Goal: Transaction & Acquisition: Purchase product/service

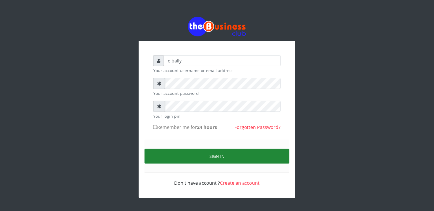
click at [194, 158] on button "Sign in" at bounding box center [217, 156] width 145 height 15
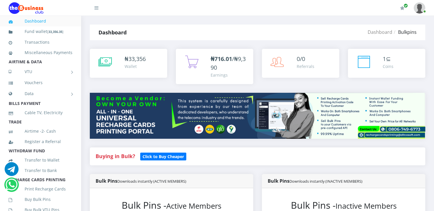
scroll to position [116, 0]
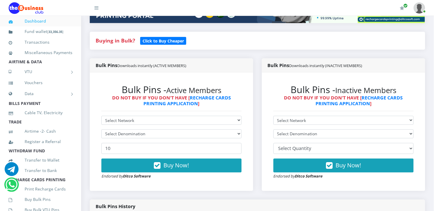
select select "MTN"
click at [101, 116] on select "Select Network MTN Globacom 9Mobile Airtel" at bounding box center [171, 120] width 140 height 9
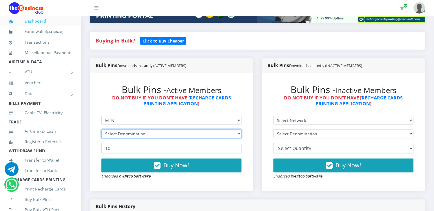
click at [147, 130] on select "Select Denomination" at bounding box center [171, 134] width 140 height 9
select select "193.96-200"
click at [101, 130] on select "Select Denomination MTN NGN100 - ₦96.98 MTN NGN200 - ₦193.96 MTN NGN400 - ₦387.…" at bounding box center [171, 134] width 140 height 9
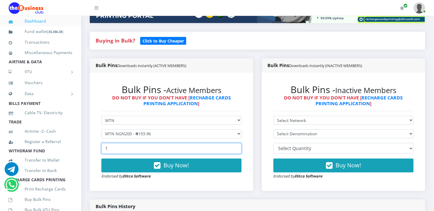
click at [235, 143] on input "1" at bounding box center [171, 148] width 140 height 11
click at [235, 143] on input "2" at bounding box center [171, 148] width 140 height 11
click at [235, 143] on input "3" at bounding box center [171, 148] width 140 height 11
click at [235, 143] on input "4" at bounding box center [171, 148] width 140 height 11
click at [235, 143] on input "5" at bounding box center [171, 148] width 140 height 11
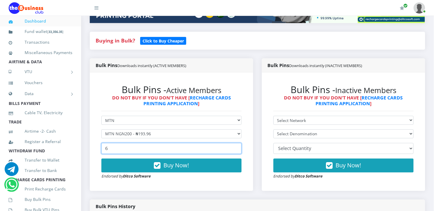
click at [235, 143] on input "6" at bounding box center [171, 148] width 140 height 11
click at [235, 143] on input "7" at bounding box center [171, 148] width 140 height 11
click at [235, 143] on input "8" at bounding box center [171, 148] width 140 height 11
click at [235, 143] on input "9" at bounding box center [171, 148] width 140 height 11
click at [235, 143] on input "10" at bounding box center [171, 148] width 140 height 11
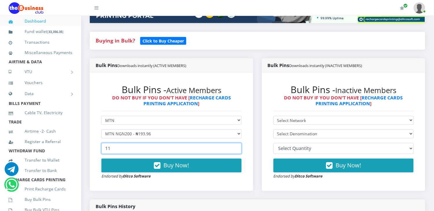
click at [235, 143] on input "11" at bounding box center [171, 148] width 140 height 11
click at [235, 143] on input "12" at bounding box center [171, 148] width 140 height 11
click at [235, 143] on input "13" at bounding box center [171, 148] width 140 height 11
click at [235, 143] on input "14" at bounding box center [171, 148] width 140 height 11
click at [235, 143] on input "15" at bounding box center [171, 148] width 140 height 11
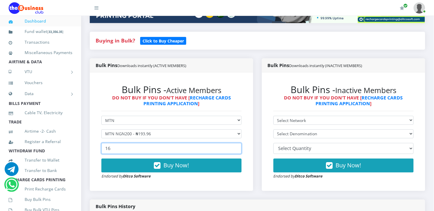
click at [235, 143] on input "16" at bounding box center [171, 148] width 140 height 11
click at [235, 143] on input "17" at bounding box center [171, 148] width 140 height 11
click at [235, 143] on input "18" at bounding box center [171, 148] width 140 height 11
click at [235, 143] on input "19" at bounding box center [171, 148] width 140 height 11
click at [235, 143] on input "20" at bounding box center [171, 148] width 140 height 11
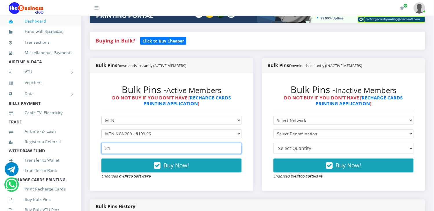
click at [235, 143] on input "21" at bounding box center [171, 148] width 140 height 11
click at [235, 143] on input "22" at bounding box center [171, 148] width 140 height 11
click at [235, 143] on input "23" at bounding box center [171, 148] width 140 height 11
click at [235, 143] on input "24" at bounding box center [171, 148] width 140 height 11
click at [235, 143] on input "25" at bounding box center [171, 148] width 140 height 11
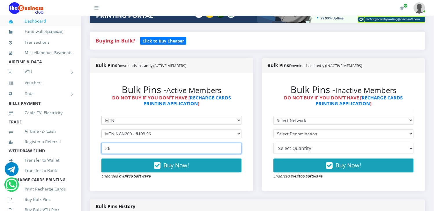
click at [235, 143] on input "26" at bounding box center [171, 148] width 140 height 11
click at [235, 143] on input "27" at bounding box center [171, 148] width 140 height 11
click at [235, 143] on input "28" at bounding box center [171, 148] width 140 height 11
click at [235, 143] on input "29" at bounding box center [171, 148] width 140 height 11
click at [235, 143] on input "30" at bounding box center [171, 148] width 140 height 11
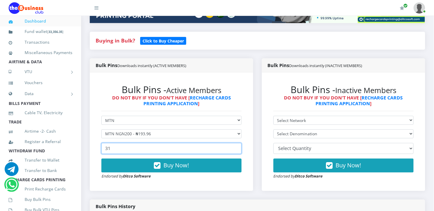
click at [235, 143] on input "31" at bounding box center [171, 148] width 140 height 11
click at [235, 143] on input "32" at bounding box center [171, 148] width 140 height 11
click at [235, 143] on input "33" at bounding box center [171, 148] width 140 height 11
click at [235, 143] on input "34" at bounding box center [171, 148] width 140 height 11
click at [235, 143] on input "35" at bounding box center [171, 148] width 140 height 11
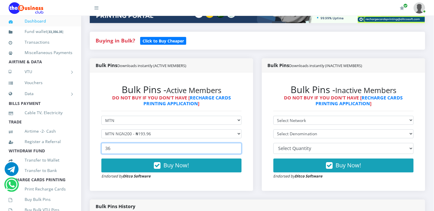
click at [235, 143] on input "36" at bounding box center [171, 148] width 140 height 11
click at [235, 143] on input "37" at bounding box center [171, 148] width 140 height 11
click at [235, 143] on input "38" at bounding box center [171, 148] width 140 height 11
click at [235, 143] on input "39" at bounding box center [171, 148] width 140 height 11
click at [235, 143] on input "40" at bounding box center [171, 148] width 140 height 11
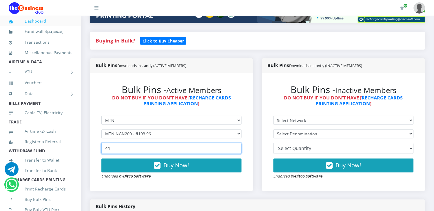
click at [235, 143] on input "41" at bounding box center [171, 148] width 140 height 11
click at [235, 143] on input "42" at bounding box center [171, 148] width 140 height 11
click at [235, 143] on input "43" at bounding box center [171, 148] width 140 height 11
click at [235, 143] on input "44" at bounding box center [171, 148] width 140 height 11
click at [235, 143] on input "45" at bounding box center [171, 148] width 140 height 11
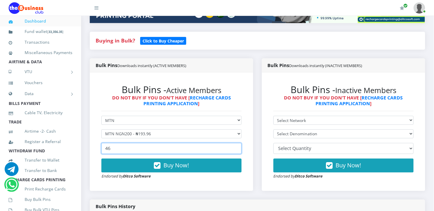
click at [235, 143] on input "46" at bounding box center [171, 148] width 140 height 11
click at [235, 143] on input "47" at bounding box center [171, 148] width 140 height 11
click at [235, 143] on input "48" at bounding box center [171, 148] width 140 height 11
click at [235, 143] on input "49" at bounding box center [171, 148] width 140 height 11
type input "50"
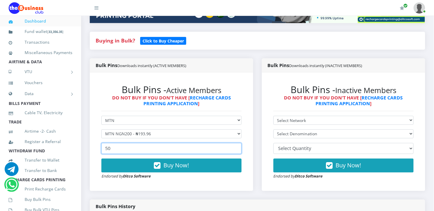
click at [235, 143] on input "50" at bounding box center [171, 148] width 140 height 11
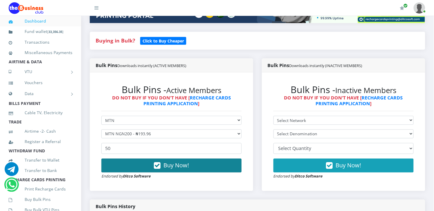
click at [164, 162] on span "Buy Now!" at bounding box center [176, 166] width 25 height 8
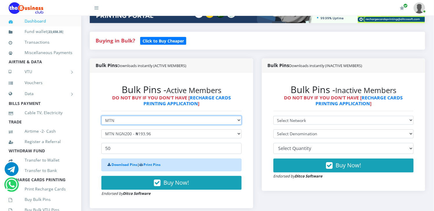
click at [135, 116] on select "Select Network MTN Globacom 9Mobile Airtel" at bounding box center [171, 120] width 140 height 9
select select "Glo"
click at [101, 116] on select "Select Network MTN Globacom 9Mobile Airtel" at bounding box center [171, 120] width 140 height 9
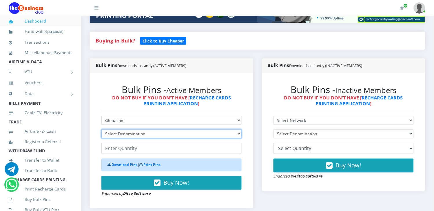
click at [129, 130] on select "Select Denomination Glo NGN100 - ₦96.50 Glo NGN200 - ₦193.00 Glo NGN500 - ₦482.…" at bounding box center [171, 134] width 140 height 9
select select "193-200"
click at [101, 130] on select "Select Denomination Glo NGN100 - ₦96.50 Glo NGN200 - ₦193.00 Glo NGN500 - ₦482.…" at bounding box center [171, 134] width 140 height 9
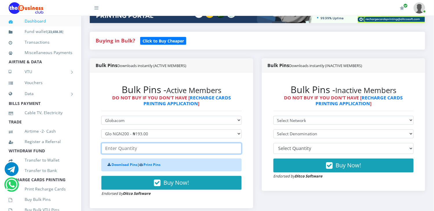
click at [127, 143] on input "number" at bounding box center [171, 148] width 140 height 11
click at [235, 143] on input "1" at bounding box center [171, 148] width 140 height 11
click at [235, 143] on input "2" at bounding box center [171, 148] width 140 height 11
click at [235, 143] on input "3" at bounding box center [171, 148] width 140 height 11
click at [235, 143] on input "4" at bounding box center [171, 148] width 140 height 11
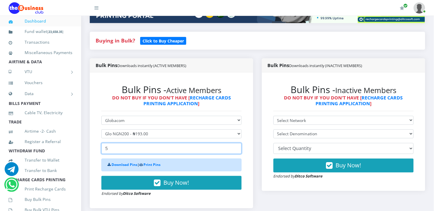
click at [235, 143] on input "5" at bounding box center [171, 148] width 140 height 11
click at [236, 143] on input "6" at bounding box center [171, 148] width 140 height 11
click at [236, 143] on input "7" at bounding box center [171, 148] width 140 height 11
click at [236, 143] on input "8" at bounding box center [171, 148] width 140 height 11
click at [236, 143] on input "9" at bounding box center [171, 148] width 140 height 11
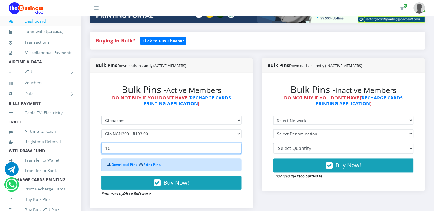
click at [236, 143] on input "10" at bounding box center [171, 148] width 140 height 11
click at [236, 143] on input "11" at bounding box center [171, 148] width 140 height 11
click at [236, 143] on input "12" at bounding box center [171, 148] width 140 height 11
click at [236, 143] on input "13" at bounding box center [171, 148] width 140 height 11
click at [236, 143] on input "14" at bounding box center [171, 148] width 140 height 11
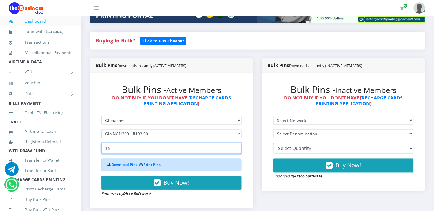
click at [236, 143] on input "15" at bounding box center [171, 148] width 140 height 11
click at [236, 143] on input "16" at bounding box center [171, 148] width 140 height 11
click at [236, 143] on input "17" at bounding box center [171, 148] width 140 height 11
click at [236, 143] on input "18" at bounding box center [171, 148] width 140 height 11
click at [236, 143] on input "19" at bounding box center [171, 148] width 140 height 11
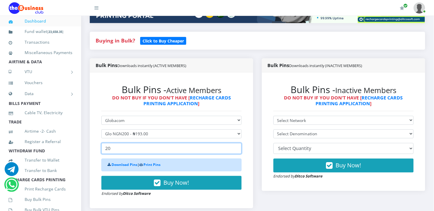
click at [236, 143] on input "20" at bounding box center [171, 148] width 140 height 11
click at [236, 143] on input "21" at bounding box center [171, 148] width 140 height 11
click at [236, 143] on input "22" at bounding box center [171, 148] width 140 height 11
click at [236, 143] on input "23" at bounding box center [171, 148] width 140 height 11
click at [236, 143] on input "24" at bounding box center [171, 148] width 140 height 11
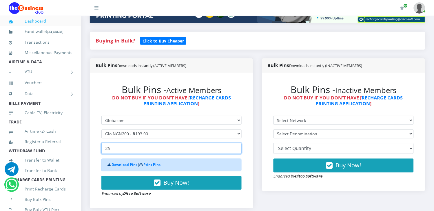
click at [236, 143] on input "25" at bounding box center [171, 148] width 140 height 11
click at [236, 143] on input "26" at bounding box center [171, 148] width 140 height 11
click at [236, 143] on input "27" at bounding box center [171, 148] width 140 height 11
click at [236, 143] on input "28" at bounding box center [171, 148] width 140 height 11
click at [236, 143] on input "29" at bounding box center [171, 148] width 140 height 11
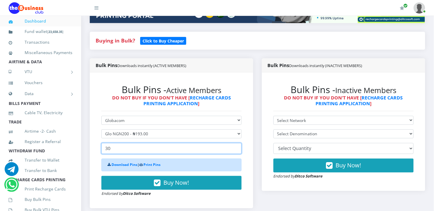
click at [236, 143] on input "30" at bounding box center [171, 148] width 140 height 11
click at [236, 143] on input "31" at bounding box center [171, 148] width 140 height 11
click at [236, 143] on input "32" at bounding box center [171, 148] width 140 height 11
click at [236, 143] on input "33" at bounding box center [171, 148] width 140 height 11
click at [237, 143] on input "34" at bounding box center [171, 148] width 140 height 11
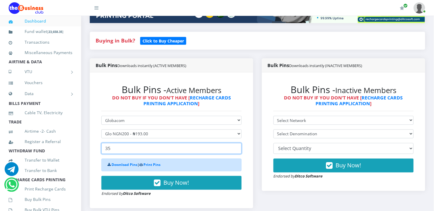
click at [237, 143] on input "35" at bounding box center [171, 148] width 140 height 11
click at [237, 143] on input "36" at bounding box center [171, 148] width 140 height 11
click at [237, 143] on input "37" at bounding box center [171, 148] width 140 height 11
click at [238, 143] on input "38" at bounding box center [171, 148] width 140 height 11
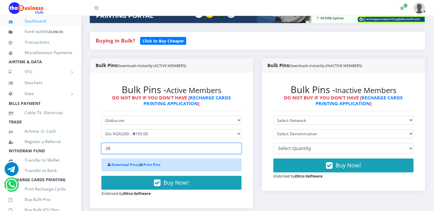
click at [238, 143] on input "38" at bounding box center [171, 148] width 140 height 11
click at [236, 143] on input "39" at bounding box center [171, 148] width 140 height 11
click at [236, 143] on input "40" at bounding box center [171, 148] width 140 height 11
click at [236, 143] on input "41" at bounding box center [171, 148] width 140 height 11
click at [236, 143] on input "42" at bounding box center [171, 148] width 140 height 11
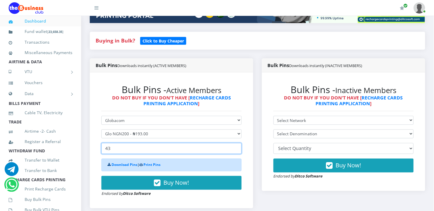
click at [236, 143] on input "43" at bounding box center [171, 148] width 140 height 11
click at [236, 143] on input "44" at bounding box center [171, 148] width 140 height 11
click at [236, 143] on input "45" at bounding box center [171, 148] width 140 height 11
click at [236, 143] on input "46" at bounding box center [171, 148] width 140 height 11
click at [236, 143] on input "47" at bounding box center [171, 148] width 140 height 11
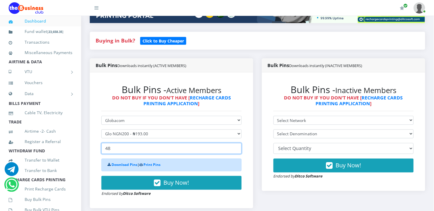
click at [236, 143] on input "48" at bounding box center [171, 148] width 140 height 11
click at [236, 143] on input "49" at bounding box center [171, 148] width 140 height 11
type input "50"
click at [236, 143] on input "50" at bounding box center [171, 148] width 140 height 11
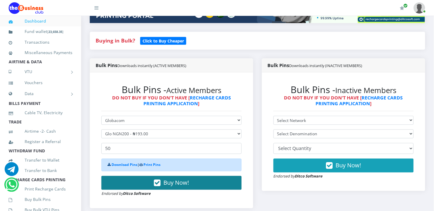
click at [182, 179] on span "Buy Now!" at bounding box center [176, 183] width 25 height 8
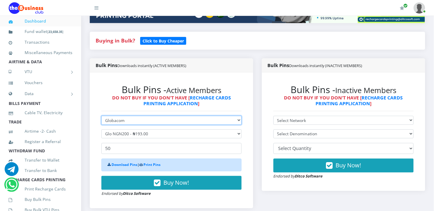
click at [138, 116] on select "Select Network MTN Globacom 9Mobile Airtel" at bounding box center [171, 120] width 140 height 9
select select "Airtel"
click at [101, 116] on select "Select Network MTN Globacom 9Mobile Airtel" at bounding box center [171, 120] width 140 height 9
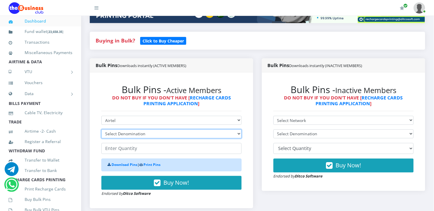
click at [131, 130] on select "Select Denomination Airtel NGN100 - ₦96.37 Airtel NGN200 - ₦192.74 Airtel NGN50…" at bounding box center [171, 134] width 140 height 9
select select "192.74-200"
click at [101, 130] on select "Select Denomination Airtel NGN100 - ₦96.37 Airtel NGN200 - ₦192.74 Airtel NGN50…" at bounding box center [171, 134] width 140 height 9
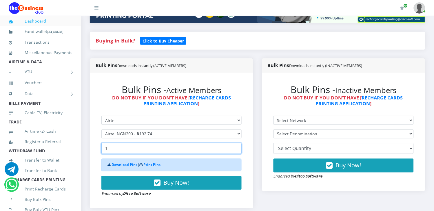
click at [235, 143] on input "1" at bounding box center [171, 148] width 140 height 11
click at [235, 143] on input "2" at bounding box center [171, 148] width 140 height 11
click at [235, 143] on input "3" at bounding box center [171, 148] width 140 height 11
click at [235, 143] on input "4" at bounding box center [171, 148] width 140 height 11
click at [235, 143] on input "5" at bounding box center [171, 148] width 140 height 11
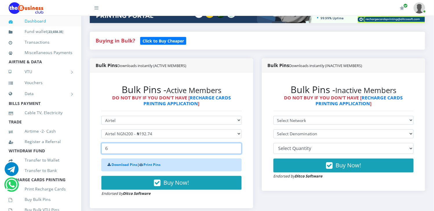
click at [235, 143] on input "6" at bounding box center [171, 148] width 140 height 11
click at [235, 143] on input "7" at bounding box center [171, 148] width 140 height 11
click at [235, 143] on input "8" at bounding box center [171, 148] width 140 height 11
click at [235, 143] on input "9" at bounding box center [171, 148] width 140 height 11
click at [235, 143] on input "10" at bounding box center [171, 148] width 140 height 11
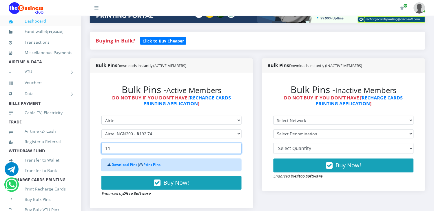
click at [235, 143] on input "11" at bounding box center [171, 148] width 140 height 11
click at [235, 143] on input "12" at bounding box center [171, 148] width 140 height 11
click at [235, 143] on input "13" at bounding box center [171, 148] width 140 height 11
click at [235, 143] on input "14" at bounding box center [171, 148] width 140 height 11
click at [235, 143] on input "15" at bounding box center [171, 148] width 140 height 11
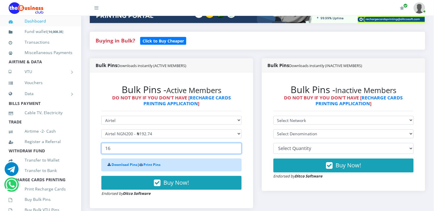
click at [235, 143] on input "16" at bounding box center [171, 148] width 140 height 11
click at [235, 143] on input "17" at bounding box center [171, 148] width 140 height 11
click at [235, 143] on input "18" at bounding box center [171, 148] width 140 height 11
click at [235, 143] on input "19" at bounding box center [171, 148] width 140 height 11
click at [235, 143] on input "20" at bounding box center [171, 148] width 140 height 11
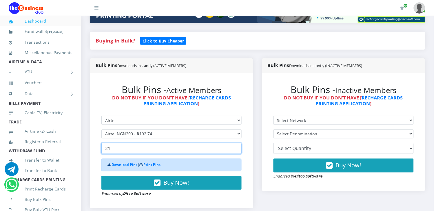
click at [235, 143] on input "21" at bounding box center [171, 148] width 140 height 11
click at [235, 143] on input "22" at bounding box center [171, 148] width 140 height 11
click at [235, 143] on input "23" at bounding box center [171, 148] width 140 height 11
click at [235, 143] on input "24" at bounding box center [171, 148] width 140 height 11
click at [235, 143] on input "25" at bounding box center [171, 148] width 140 height 11
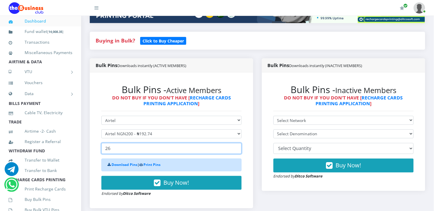
click at [235, 143] on input "26" at bounding box center [171, 148] width 140 height 11
click at [235, 143] on input "27" at bounding box center [171, 148] width 140 height 11
click at [235, 143] on input "28" at bounding box center [171, 148] width 140 height 11
click at [235, 143] on input "29" at bounding box center [171, 148] width 140 height 11
click at [235, 143] on input "30" at bounding box center [171, 148] width 140 height 11
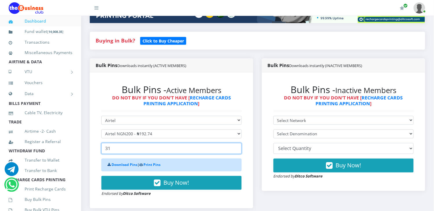
click at [235, 143] on input "31" at bounding box center [171, 148] width 140 height 11
click at [235, 143] on input "32" at bounding box center [171, 148] width 140 height 11
click at [235, 143] on input "33" at bounding box center [171, 148] width 140 height 11
click at [235, 143] on input "34" at bounding box center [171, 148] width 140 height 11
click at [235, 143] on input "35" at bounding box center [171, 148] width 140 height 11
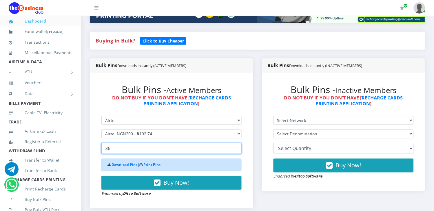
click at [235, 143] on input "36" at bounding box center [171, 148] width 140 height 11
click at [235, 143] on input "37" at bounding box center [171, 148] width 140 height 11
click at [235, 143] on input "38" at bounding box center [171, 148] width 140 height 11
click at [235, 143] on input "39" at bounding box center [171, 148] width 140 height 11
click at [235, 143] on input "40" at bounding box center [171, 148] width 140 height 11
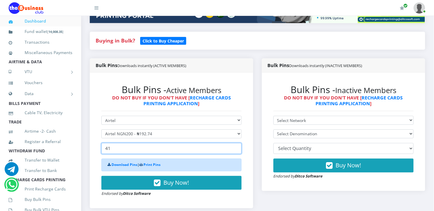
click at [235, 143] on input "41" at bounding box center [171, 148] width 140 height 11
click at [235, 143] on input "42" at bounding box center [171, 148] width 140 height 11
click at [235, 143] on input "43" at bounding box center [171, 148] width 140 height 11
click at [235, 143] on input "44" at bounding box center [171, 148] width 140 height 11
click at [235, 143] on input "45" at bounding box center [171, 148] width 140 height 11
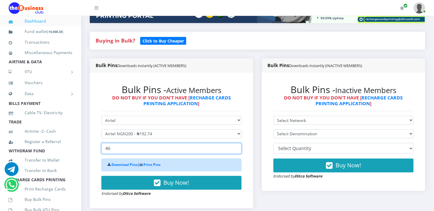
click at [235, 143] on input "46" at bounding box center [171, 148] width 140 height 11
click at [235, 143] on input "47" at bounding box center [171, 148] width 140 height 11
click at [235, 143] on input "48" at bounding box center [171, 148] width 140 height 11
click at [235, 143] on input "49" at bounding box center [171, 148] width 140 height 11
type input "50"
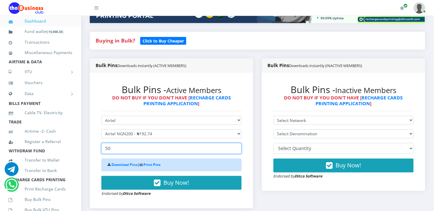
click at [235, 143] on input "50" at bounding box center [171, 148] width 140 height 11
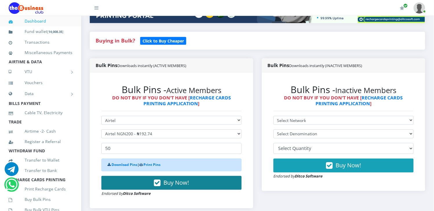
click at [173, 179] on span "Buy Now!" at bounding box center [176, 183] width 25 height 8
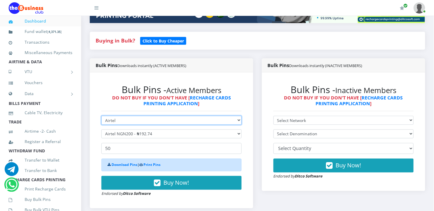
click at [157, 116] on select "Select Network MTN Globacom 9Mobile Airtel" at bounding box center [171, 120] width 140 height 9
select select "Glo"
click at [101, 116] on select "Select Network MTN Globacom 9Mobile Airtel" at bounding box center [171, 120] width 140 height 9
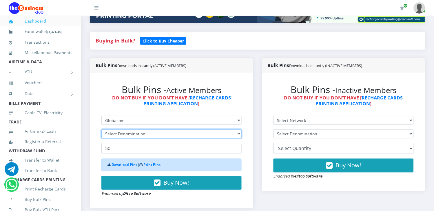
click at [148, 130] on select "Select Denomination" at bounding box center [171, 134] width 140 height 9
click at [148, 130] on select "Select Denomination Glo NGN100 - ₦96.50 Glo NGN200 - ₦193.00 Glo NGN500 - ₦482.…" at bounding box center [171, 134] width 140 height 9
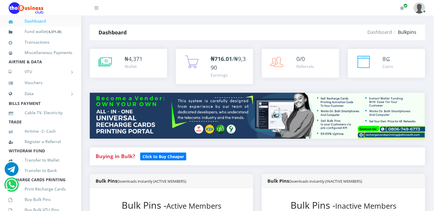
scroll to position [180, 0]
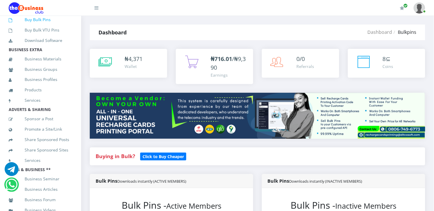
click at [45, 26] on link "Buy Bulk Pins" at bounding box center [41, 19] width 64 height 13
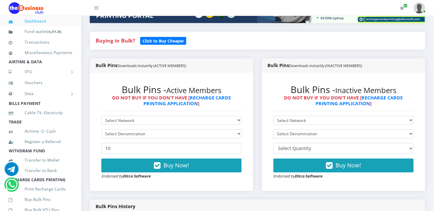
scroll to position [86, 0]
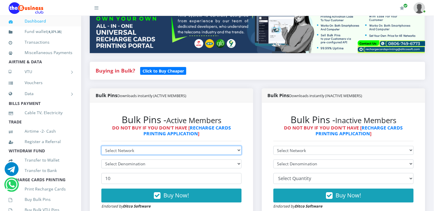
click at [161, 146] on select "Select Network MTN Globacom 9Mobile Airtel" at bounding box center [171, 150] width 140 height 9
select select "MTN"
click at [101, 146] on select "Select Network MTN Globacom 9Mobile Airtel" at bounding box center [171, 150] width 140 height 9
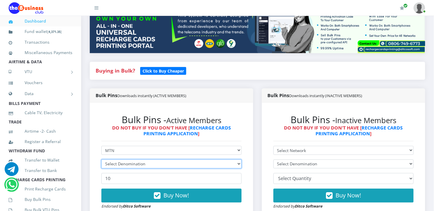
click at [147, 161] on select "Select Denomination" at bounding box center [171, 164] width 140 height 9
click at [146, 160] on select "Select Denomination" at bounding box center [171, 164] width 140 height 9
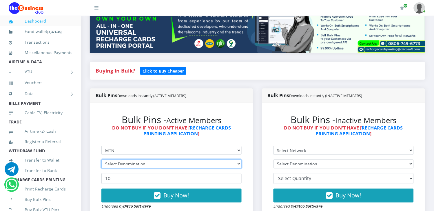
click at [146, 160] on select "Select Denomination" at bounding box center [171, 164] width 140 height 9
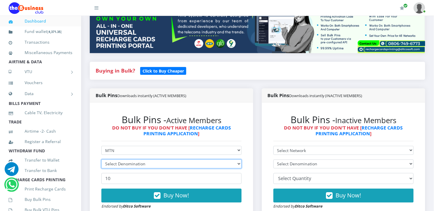
click at [146, 160] on select "Select Denomination" at bounding box center [171, 164] width 140 height 9
click at [149, 160] on select "Select Denomination" at bounding box center [171, 164] width 140 height 9
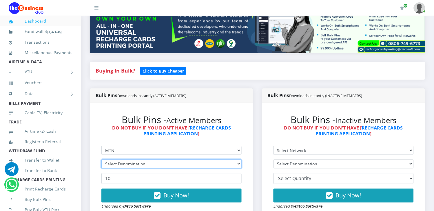
click at [149, 160] on select "Select Denomination" at bounding box center [171, 164] width 140 height 9
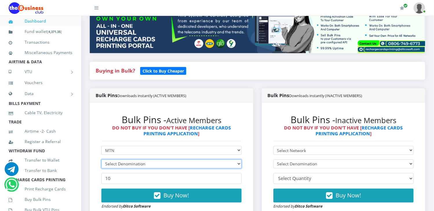
click at [149, 160] on select "Select Denomination" at bounding box center [171, 164] width 140 height 9
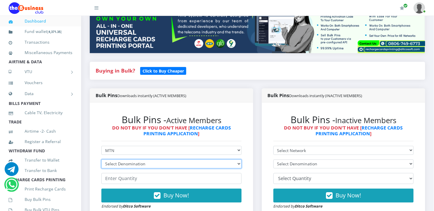
click at [132, 160] on select "Select Denomination MTN NGN100 - ₦96.98 MTN NGN200 - ₦193.96 MTN NGN400 - ₦387.…" at bounding box center [171, 164] width 140 height 9
select select "96.98-100"
click at [101, 160] on select "Select Denomination MTN NGN100 - ₦96.98 MTN NGN200 - ₦193.96 MTN NGN400 - ₦387.…" at bounding box center [171, 164] width 140 height 9
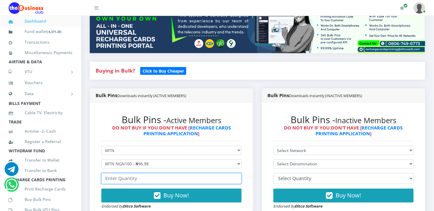
click at [129, 173] on input "number" at bounding box center [171, 178] width 140 height 11
click at [236, 173] on input "1" at bounding box center [171, 178] width 140 height 11
click at [236, 173] on input "2" at bounding box center [171, 178] width 140 height 11
click at [236, 173] on input "3" at bounding box center [171, 178] width 140 height 11
click at [236, 173] on input "4" at bounding box center [171, 178] width 140 height 11
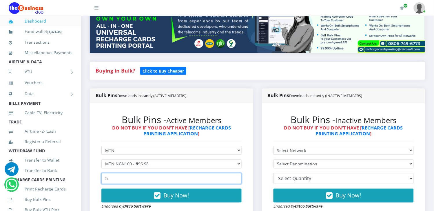
click at [236, 173] on input "5" at bounding box center [171, 178] width 140 height 11
click at [236, 173] on input "6" at bounding box center [171, 178] width 140 height 11
click at [236, 173] on input "7" at bounding box center [171, 178] width 140 height 11
click at [236, 173] on input "8" at bounding box center [171, 178] width 140 height 11
click at [235, 173] on input "9" at bounding box center [171, 178] width 140 height 11
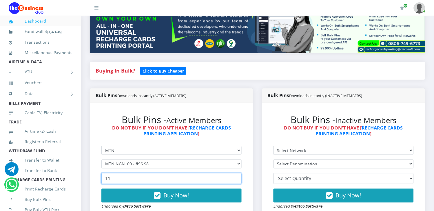
click at [235, 173] on input "11" at bounding box center [171, 178] width 140 height 11
click at [235, 173] on input "12" at bounding box center [171, 178] width 140 height 11
click at [235, 173] on input "14" at bounding box center [171, 178] width 140 height 11
click at [235, 173] on input "15" at bounding box center [171, 178] width 140 height 11
click at [235, 173] on input "16" at bounding box center [171, 178] width 140 height 11
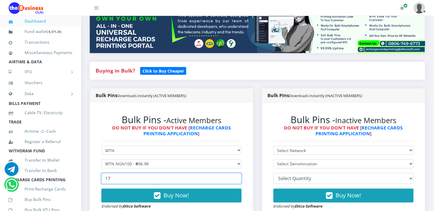
click at [235, 173] on input "17" at bounding box center [171, 178] width 140 height 11
click at [235, 173] on input "18" at bounding box center [171, 178] width 140 height 11
click at [235, 173] on input "19" at bounding box center [171, 178] width 140 height 11
click at [235, 173] on input "20" at bounding box center [171, 178] width 140 height 11
click at [235, 173] on input "21" at bounding box center [171, 178] width 140 height 11
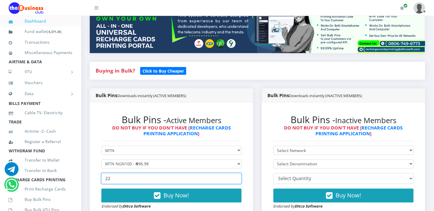
click at [235, 173] on input "22" at bounding box center [171, 178] width 140 height 11
click at [235, 173] on input "23" at bounding box center [171, 178] width 140 height 11
click at [235, 173] on input "24" at bounding box center [171, 178] width 140 height 11
click at [235, 173] on input "25" at bounding box center [171, 178] width 140 height 11
click at [235, 173] on input "26" at bounding box center [171, 178] width 140 height 11
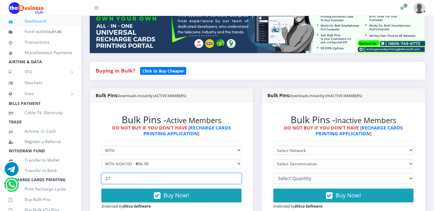
click at [235, 173] on input "27" at bounding box center [171, 178] width 140 height 11
click at [235, 173] on input "28" at bounding box center [171, 178] width 140 height 11
click at [235, 173] on input "29" at bounding box center [171, 178] width 140 height 11
click at [235, 173] on input "30" at bounding box center [171, 178] width 140 height 11
click at [235, 173] on input "31" at bounding box center [171, 178] width 140 height 11
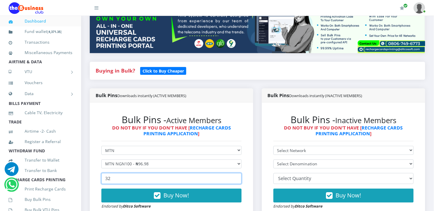
click at [235, 173] on input "32" at bounding box center [171, 178] width 140 height 11
click at [235, 173] on input "33" at bounding box center [171, 178] width 140 height 11
click at [235, 173] on input "34" at bounding box center [171, 178] width 140 height 11
click at [235, 173] on input "35" at bounding box center [171, 178] width 140 height 11
click at [235, 173] on input "36" at bounding box center [171, 178] width 140 height 11
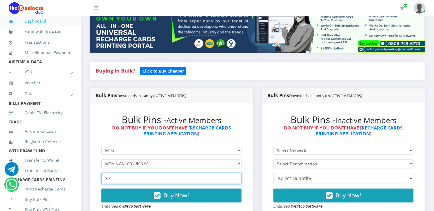
click at [235, 173] on input "37" at bounding box center [171, 178] width 140 height 11
click at [235, 173] on input "38" at bounding box center [171, 178] width 140 height 11
click at [235, 173] on input "39" at bounding box center [171, 178] width 140 height 11
click at [235, 173] on input "40" at bounding box center [171, 178] width 140 height 11
click at [235, 173] on input "41" at bounding box center [171, 178] width 140 height 11
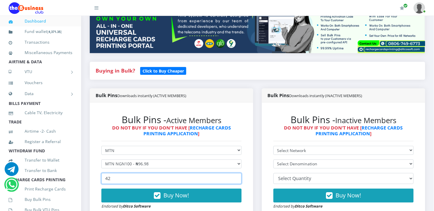
click at [235, 173] on input "42" at bounding box center [171, 178] width 140 height 11
click at [235, 173] on input "43" at bounding box center [171, 178] width 140 height 11
click at [236, 175] on input "42" at bounding box center [171, 178] width 140 height 11
click at [236, 175] on input "41" at bounding box center [171, 178] width 140 height 11
type input "40"
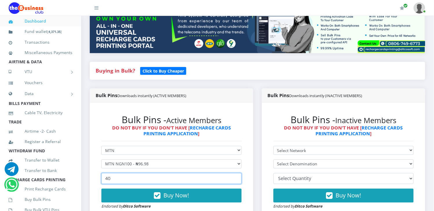
click at [235, 174] on input "40" at bounding box center [171, 178] width 140 height 11
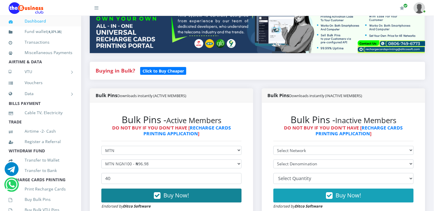
click at [169, 192] on span "Buy Now!" at bounding box center [176, 196] width 25 height 8
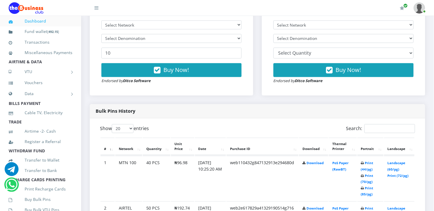
scroll to position [219, 0]
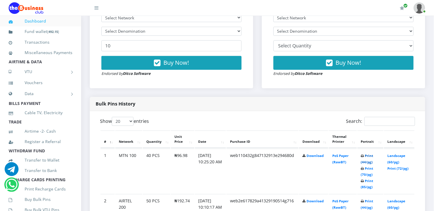
click at [369, 154] on link "Print (44/pg)" at bounding box center [367, 159] width 12 height 11
